Goal: Transaction & Acquisition: Purchase product/service

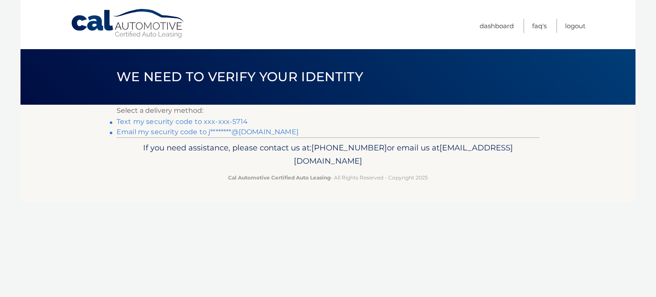
click at [203, 131] on link "Email my security code to j********@gmail.com" at bounding box center [208, 132] width 182 height 8
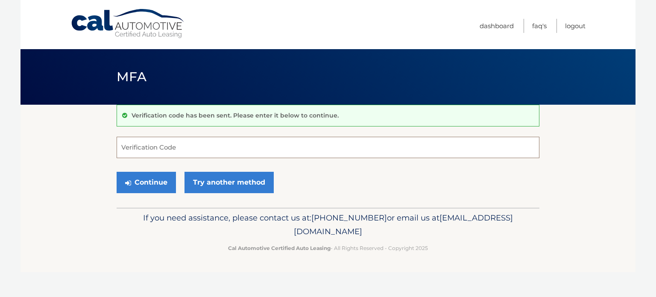
click at [197, 146] on input "Verification Code" at bounding box center [328, 147] width 423 height 21
click at [196, 146] on input "Verification Code" at bounding box center [328, 147] width 423 height 21
type input "574919"
click at [117, 172] on button "Continue" at bounding box center [146, 182] width 59 height 21
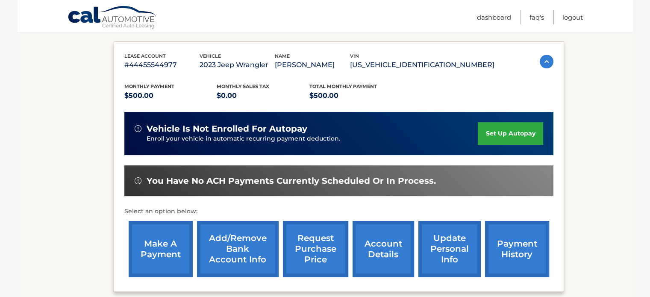
scroll to position [137, 0]
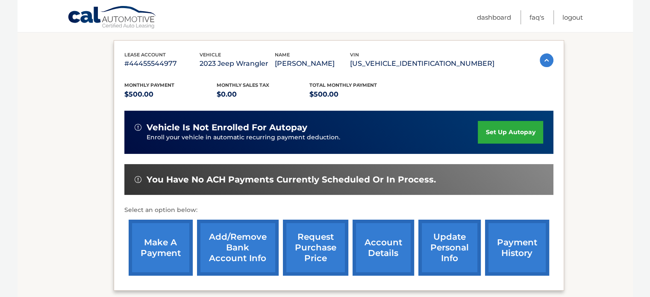
click at [158, 240] on link "make a payment" at bounding box center [161, 248] width 64 height 56
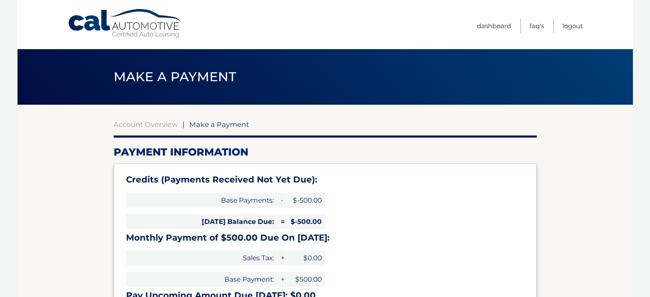
select select "ZWQzNzMxNTYtNWI4Mi00N2Y5LTgwZTQtMGQ1Njc3NmRkMWYw"
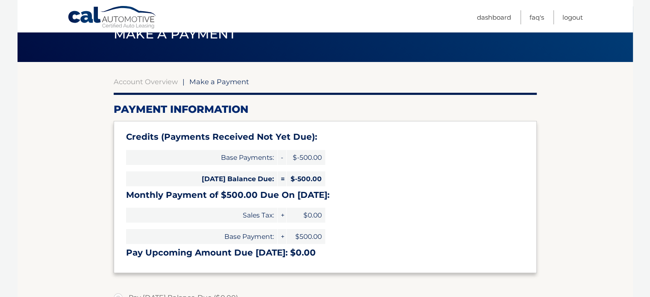
scroll to position [28, 0]
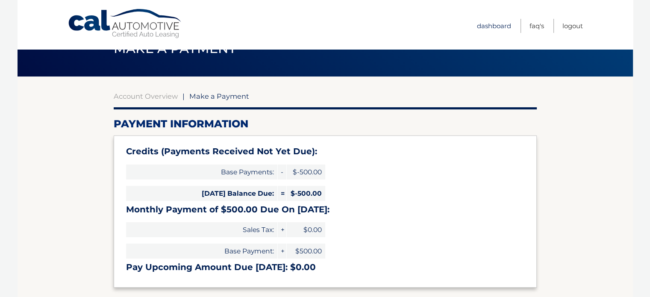
click at [489, 28] on link "Dashboard" at bounding box center [494, 26] width 34 height 14
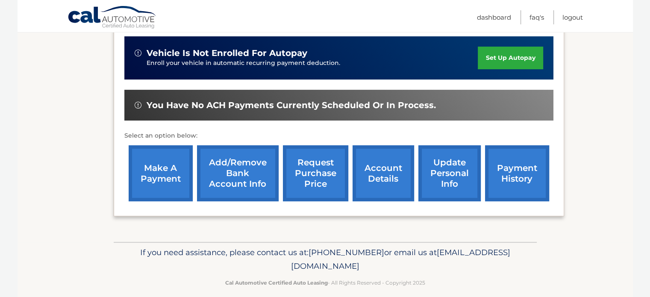
scroll to position [214, 0]
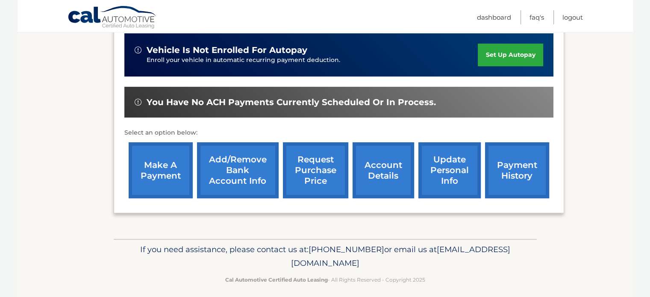
click at [523, 182] on link "payment history" at bounding box center [517, 170] width 64 height 56
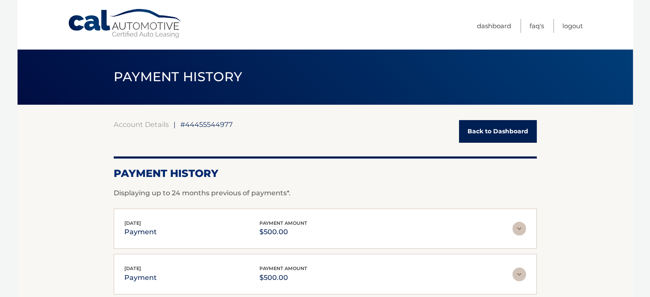
click at [482, 131] on link "Back to Dashboard" at bounding box center [498, 131] width 78 height 23
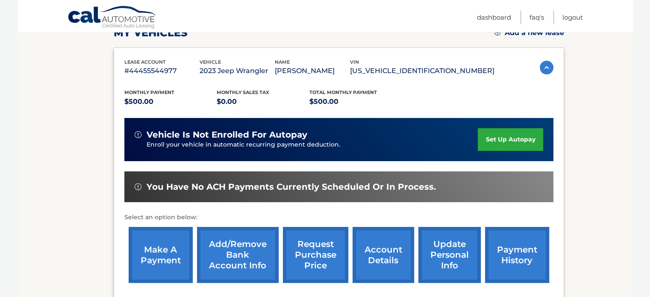
scroll to position [154, 0]
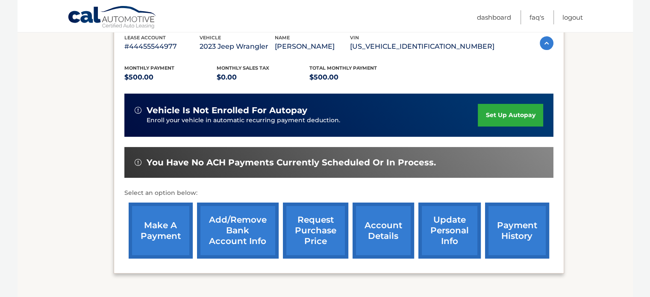
click at [159, 236] on link "make a payment" at bounding box center [161, 231] width 64 height 56
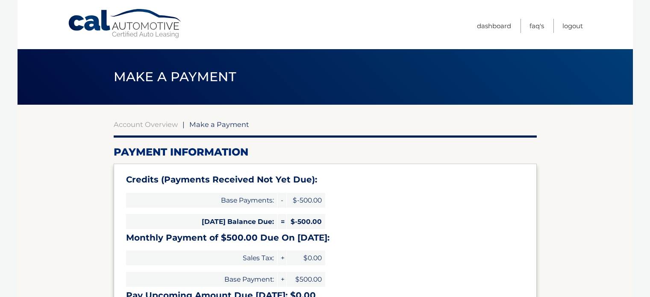
select select "ZWQzNzMxNTYtNWI4Mi00N2Y5LTgwZTQtMGQ1Njc3NmRkMWYw"
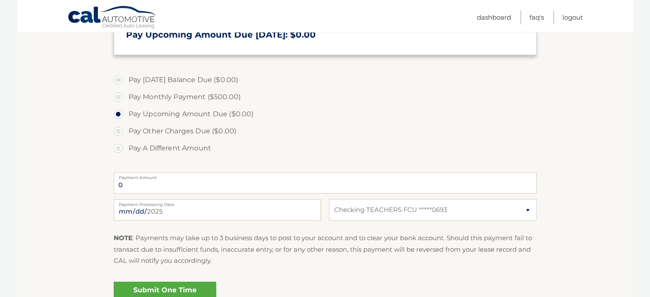
scroll to position [262, 0]
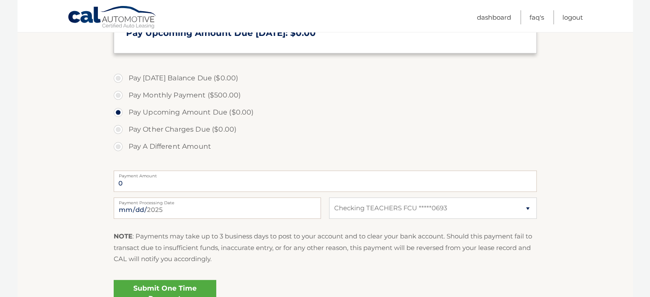
click at [118, 93] on label "Pay Monthly Payment ($500.00)" at bounding box center [325, 95] width 423 height 17
click at [118, 93] on input "Pay Monthly Payment ($500.00)" at bounding box center [121, 94] width 9 height 14
radio input "true"
type input "500.00"
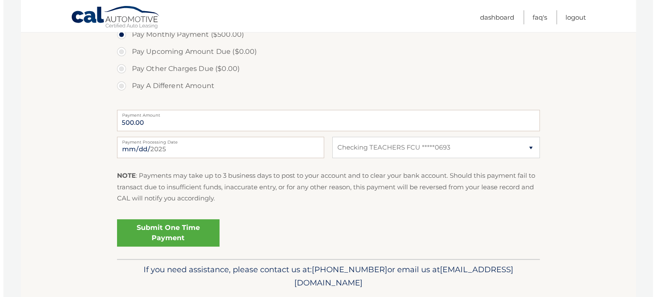
scroll to position [329, 0]
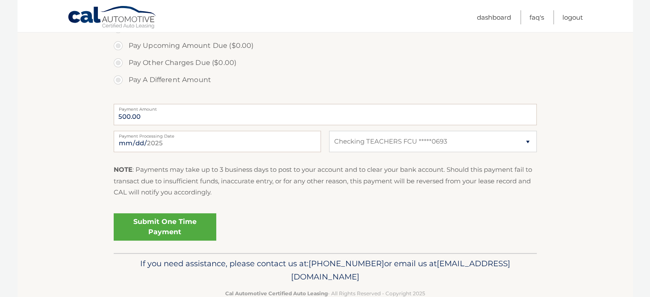
click at [140, 223] on link "Submit One Time Payment" at bounding box center [165, 226] width 103 height 27
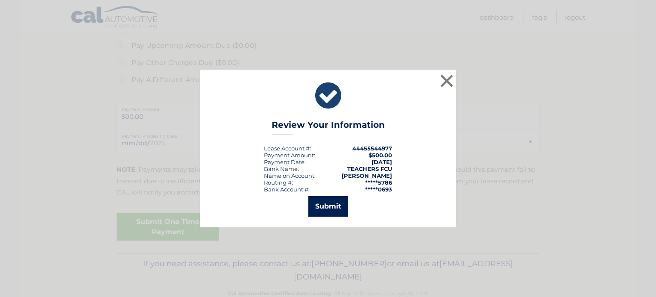
click at [337, 205] on button "Submit" at bounding box center [328, 206] width 40 height 21
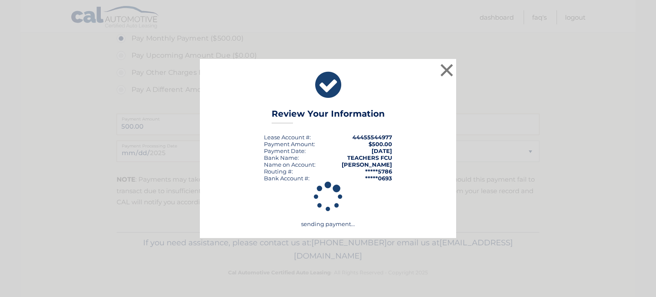
scroll to position [318, 0]
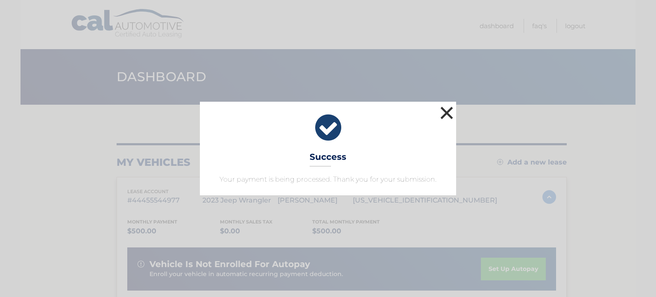
click at [446, 116] on button "×" at bounding box center [446, 112] width 17 height 17
